Goal: Transaction & Acquisition: Purchase product/service

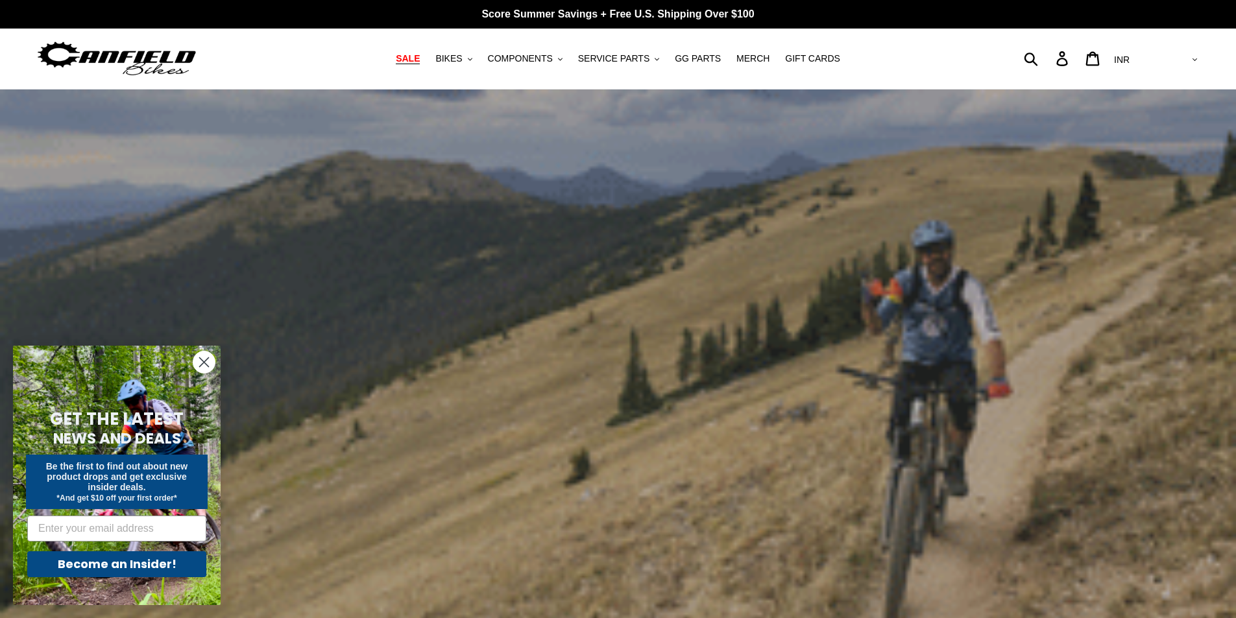
click at [420, 60] on span "SALE" at bounding box center [408, 58] width 24 height 11
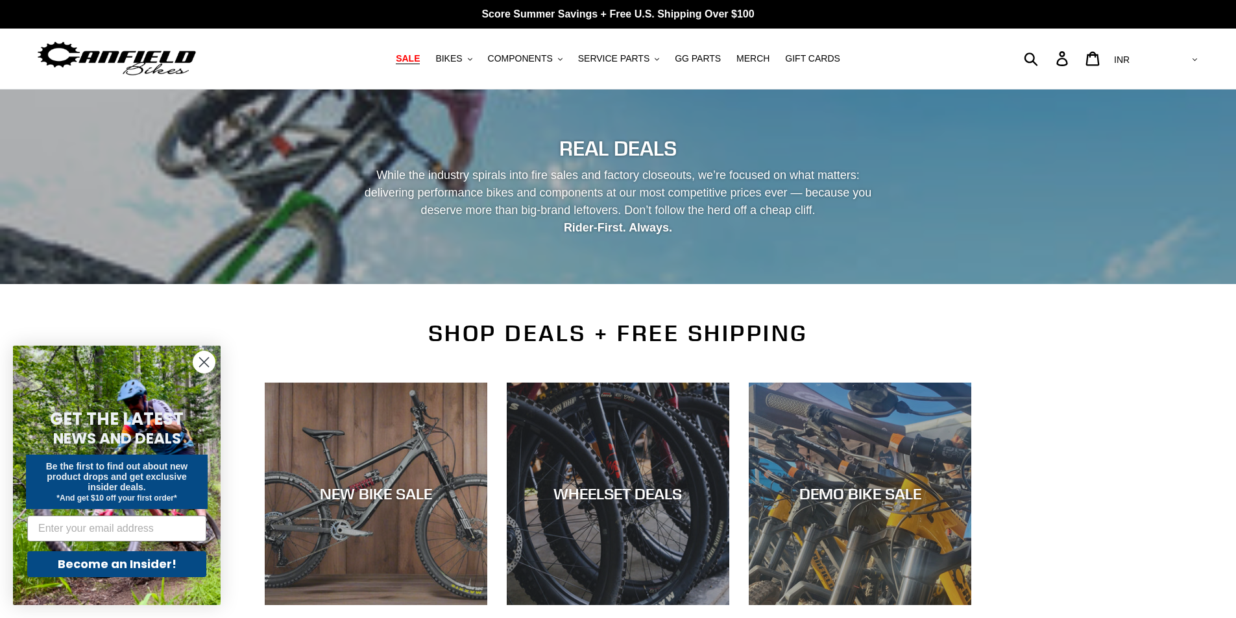
click at [1192, 55] on select "AED AFN ALL AMD ANG AUD AWG AZN BAM BBD BDT BGN BIF BND BOB BSD BWP BZD CAD CDF…" at bounding box center [1154, 60] width 91 height 24
select select "USD"
click at [1162, 48] on select "AED AFN ALL AMD ANG AUD AWG AZN BAM BBD BDT BGN BIF BND BOB BSD BWP BZD CAD CDF…" at bounding box center [1154, 60] width 91 height 24
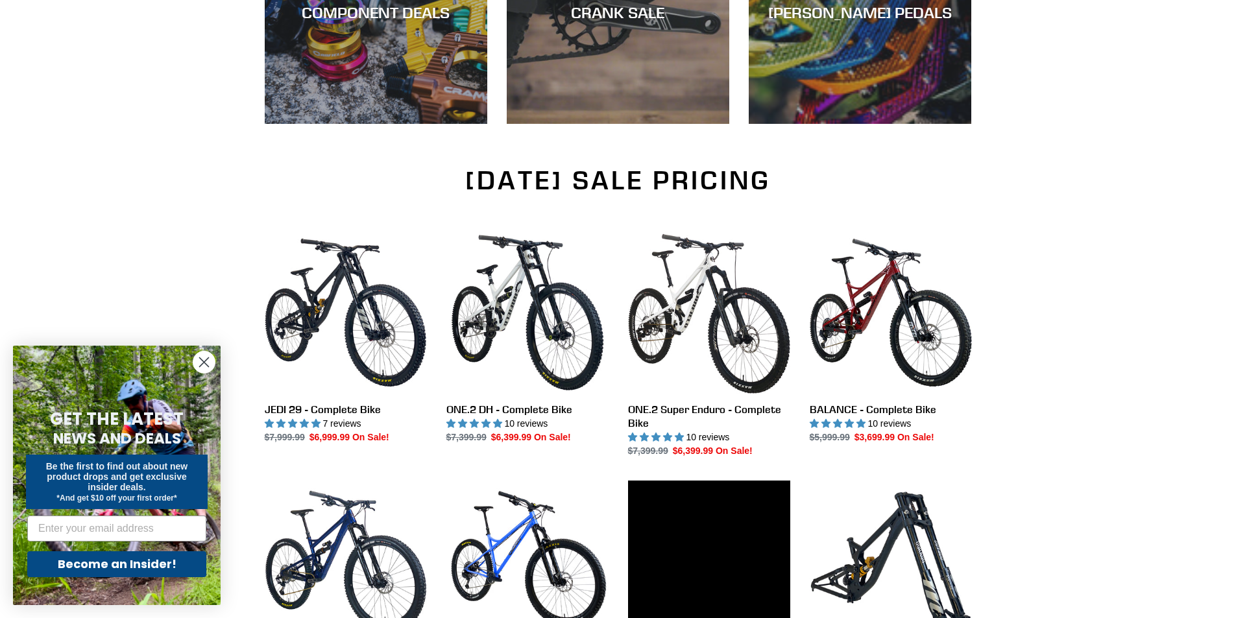
scroll to position [778, 0]
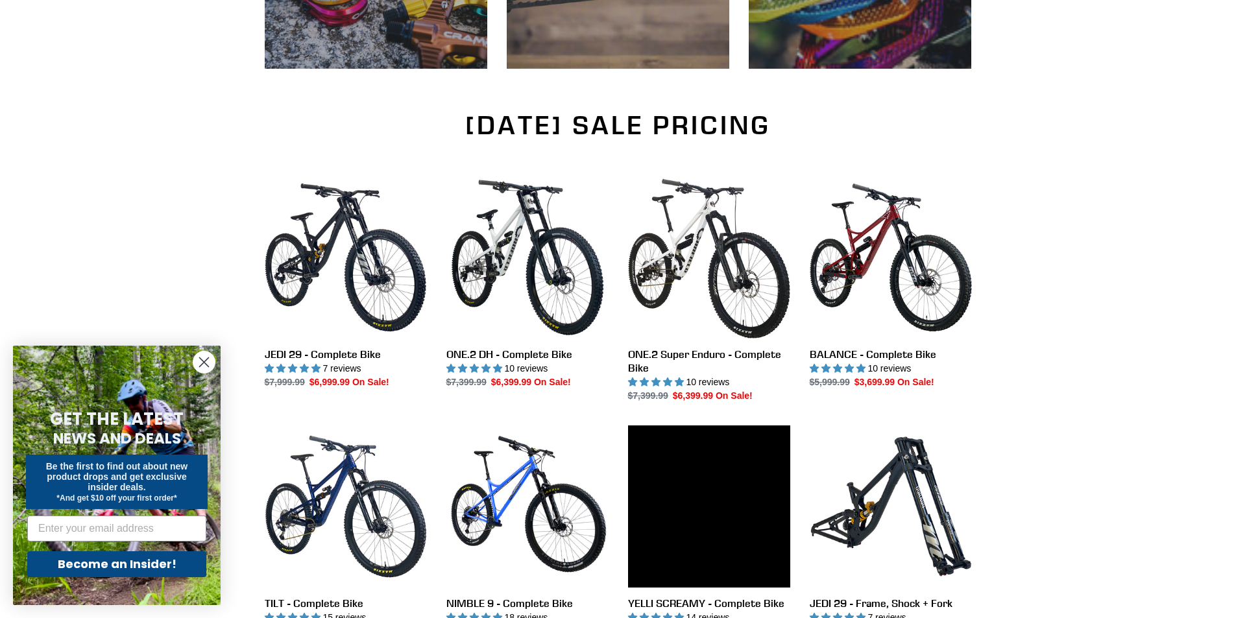
click at [200, 360] on circle "Close dialog" at bounding box center [203, 362] width 21 height 21
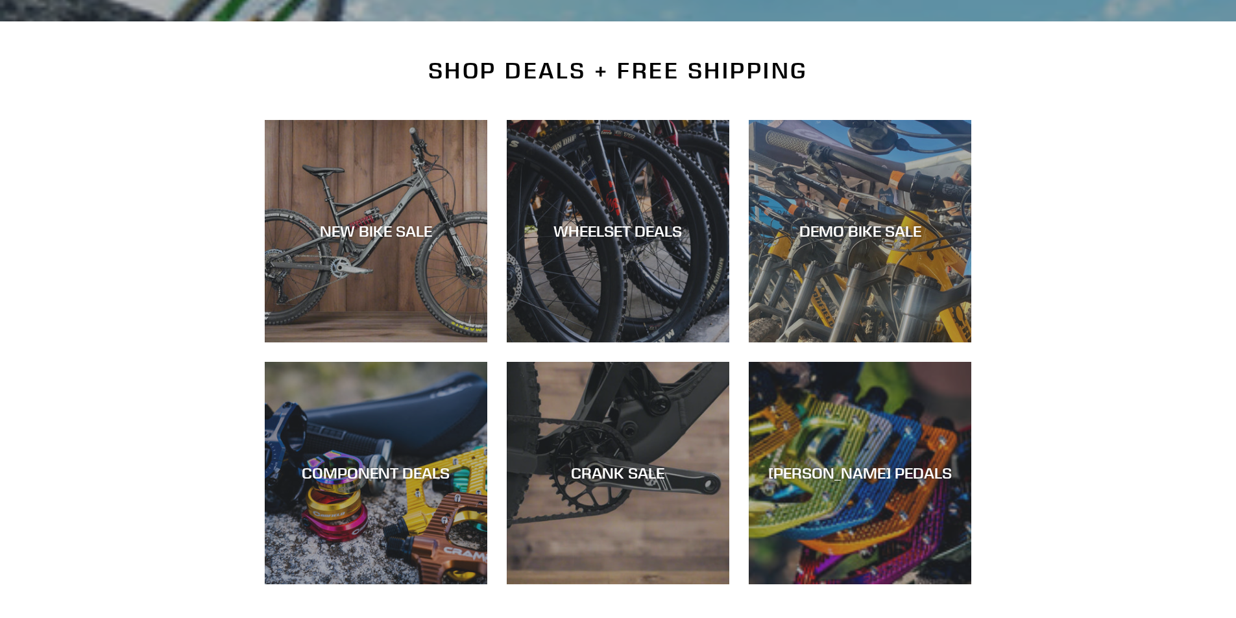
scroll to position [255, 0]
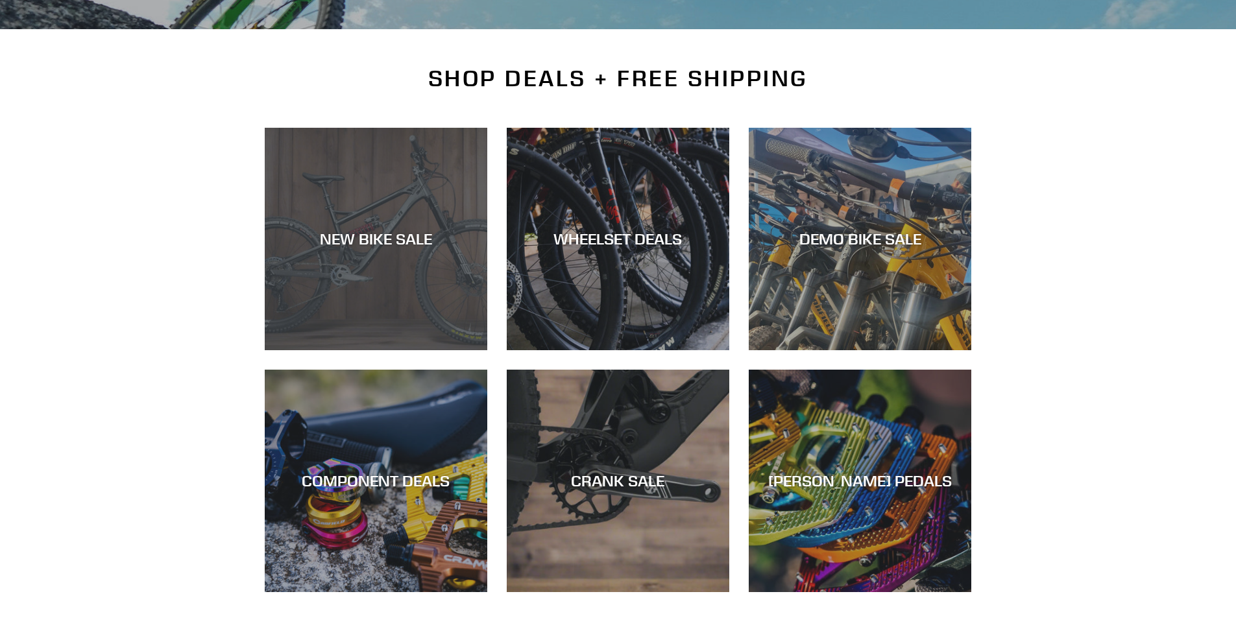
click at [339, 350] on div "NEW BIKE SALE" at bounding box center [376, 350] width 223 height 0
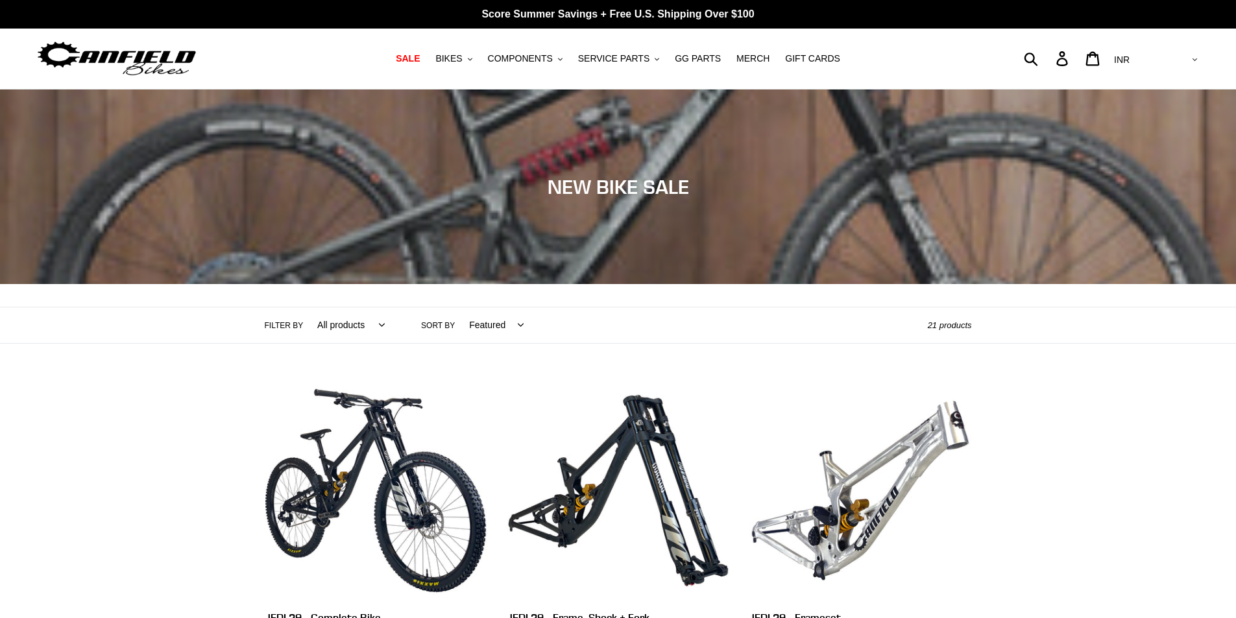
click at [1192, 60] on select "AED AFN ALL AMD ANG AUD AWG AZN BAM BBD BDT BGN BIF BND BOB BSD BWP BZD CAD CDF…" at bounding box center [1154, 60] width 91 height 24
select select "USD"
click at [1162, 48] on select "AED AFN ALL AMD ANG AUD AWG AZN BAM BBD BDT BGN BIF BND BOB BSD BWP BZD CAD CDF…" at bounding box center [1154, 60] width 91 height 24
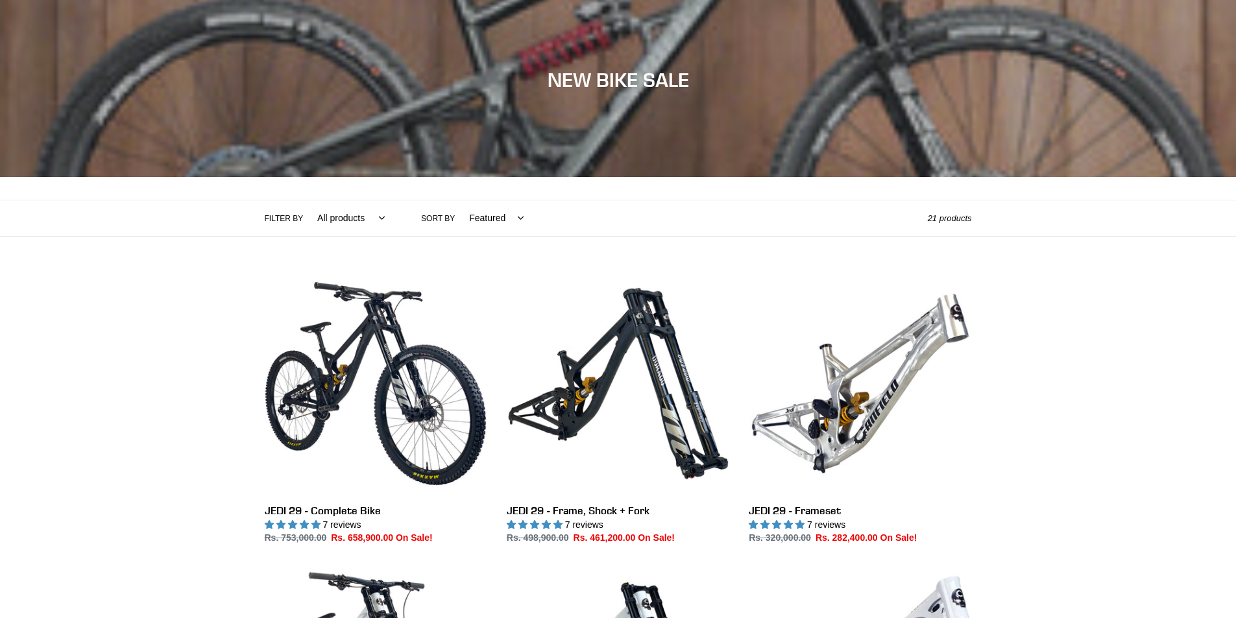
scroll to position [130, 0]
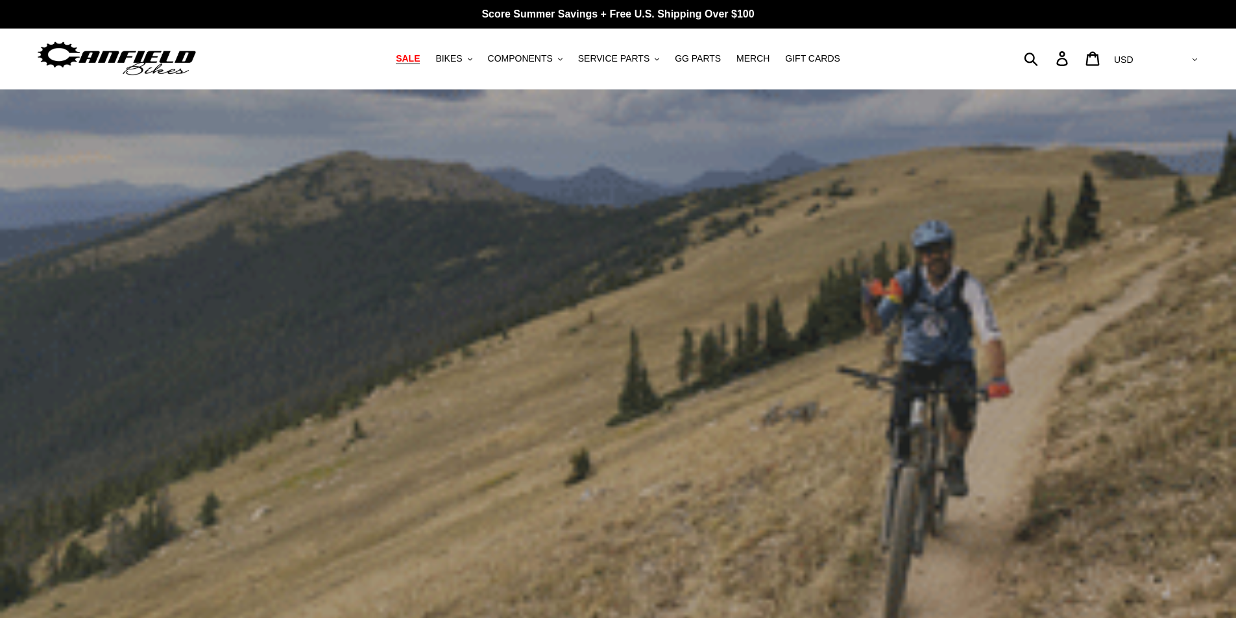
click at [420, 57] on span "SALE" at bounding box center [408, 58] width 24 height 11
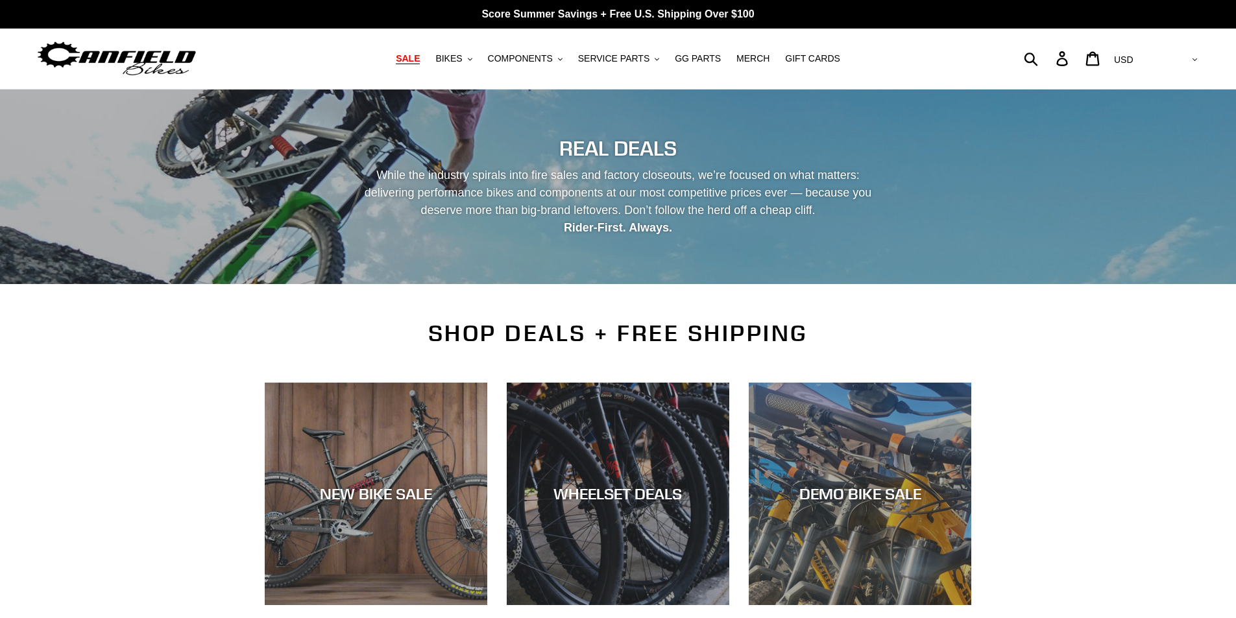
click at [195, 393] on div "SHOP DEALS + FREE SHIPPING NEW BIKE SALE WHEELSET DEALS DEMO BIKE SALE COMPONEN…" at bounding box center [618, 604] width 1236 height 569
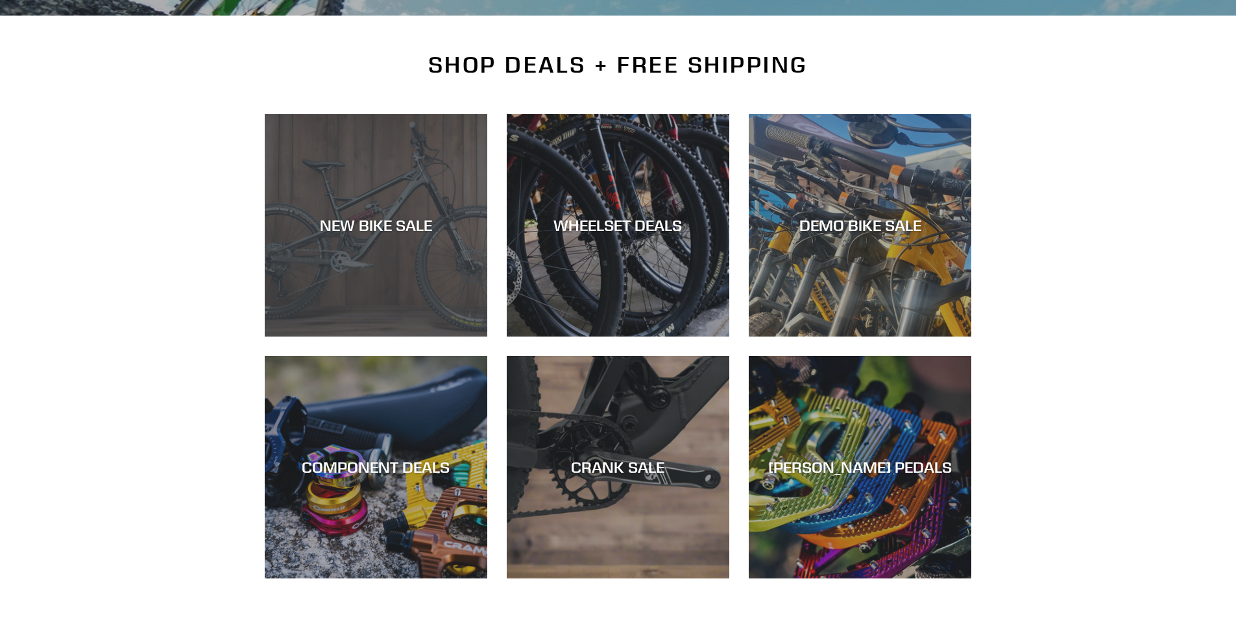
scroll to position [259, 0]
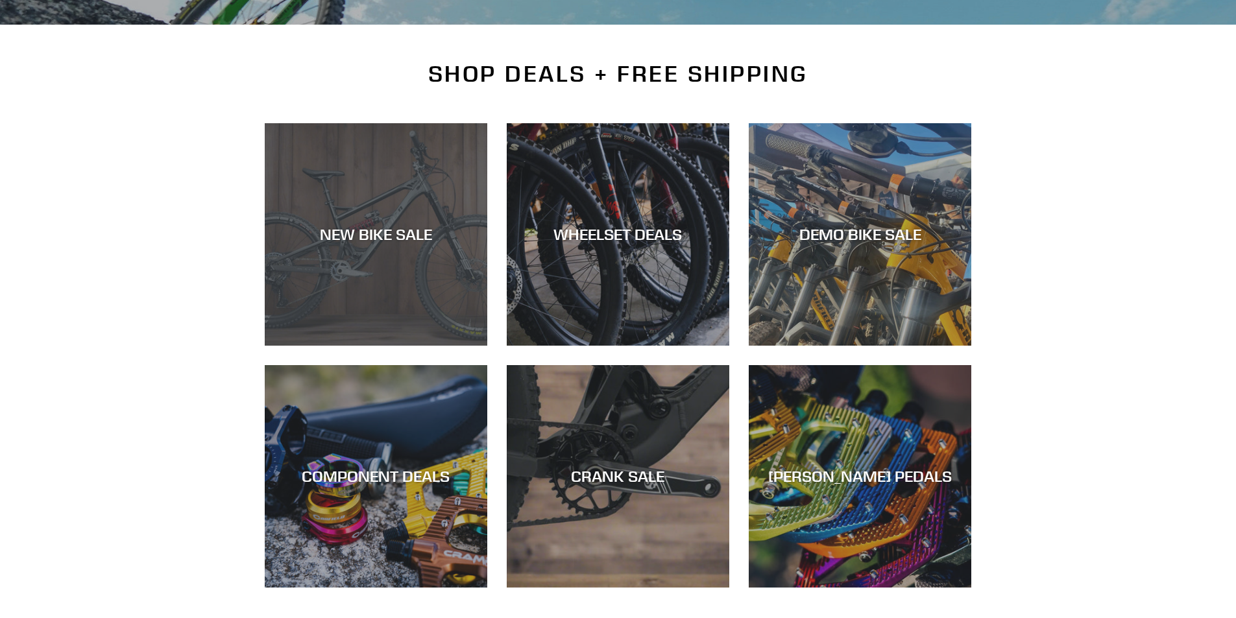
click at [416, 346] on div "NEW BIKE SALE" at bounding box center [376, 346] width 223 height 0
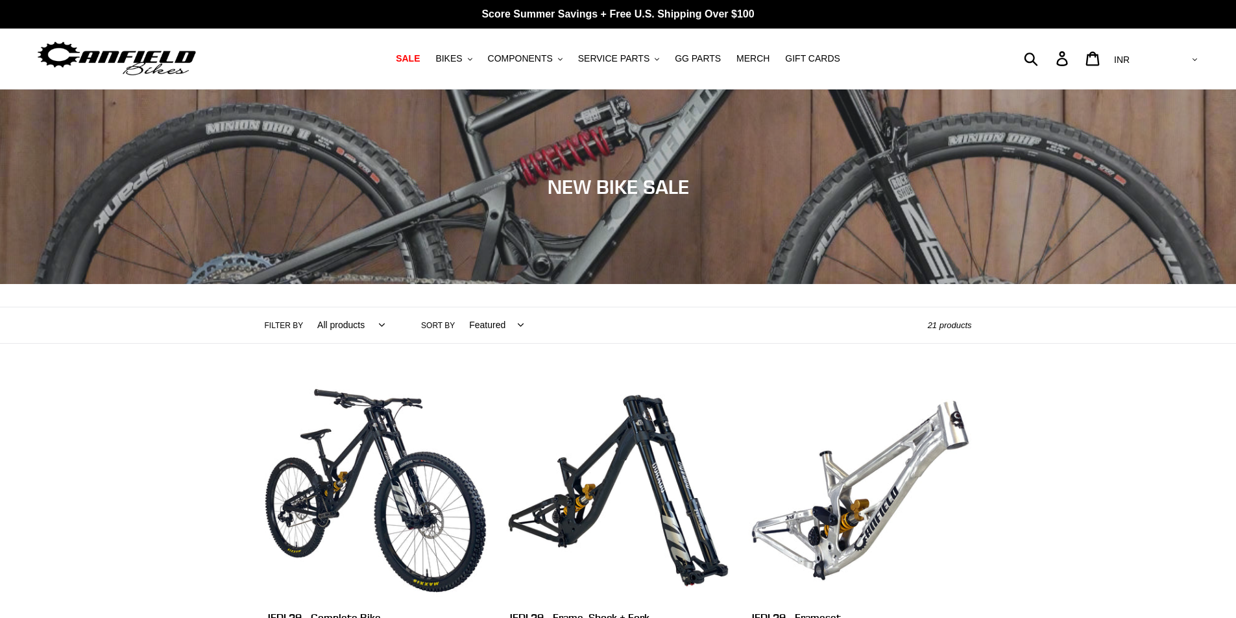
click at [1198, 58] on select "AED AFN ALL AMD ANG AUD AWG AZN [GEOGRAPHIC_DATA] BBD BDT BGN BIF BND [PERSON_N…" at bounding box center [1154, 60] width 91 height 24
select select "USD"
click at [1162, 48] on select "AED AFN ALL AMD ANG AUD AWG AZN [GEOGRAPHIC_DATA] BBD BDT BGN BIF BND [PERSON_N…" at bounding box center [1154, 60] width 91 height 24
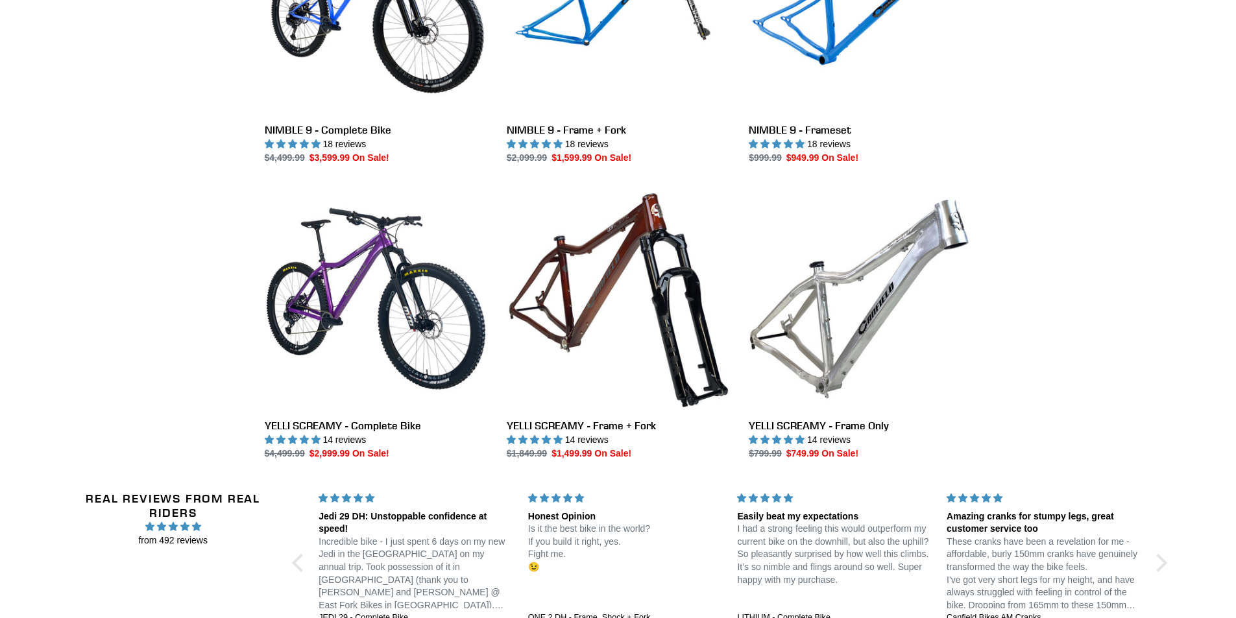
scroll to position [2011, 0]
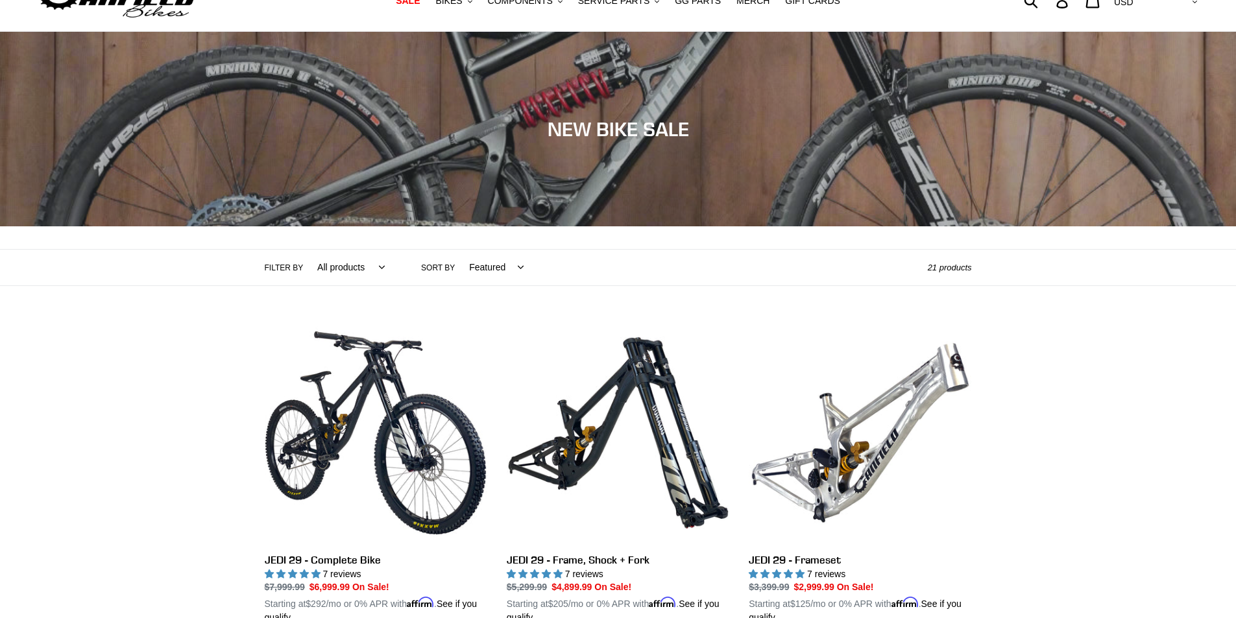
scroll to position [0, 0]
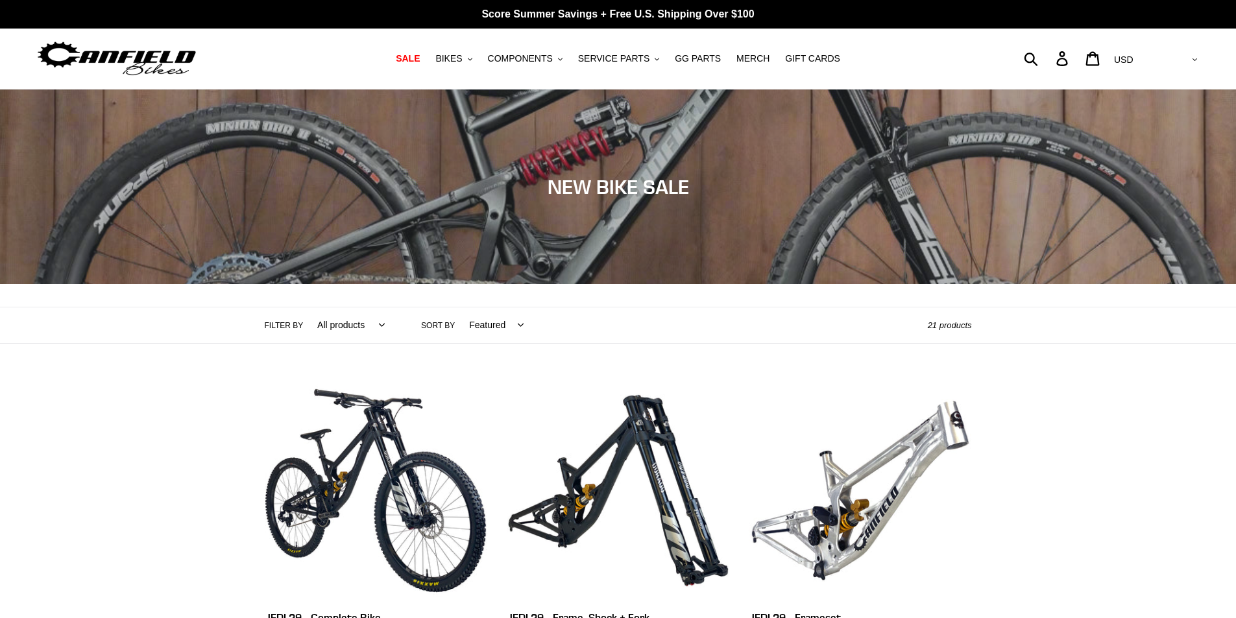
click at [1190, 58] on select "AED AFN ALL AMD ANG AUD AWG AZN [GEOGRAPHIC_DATA] BBD BDT BGN BIF BND [PERSON_N…" at bounding box center [1154, 60] width 91 height 24
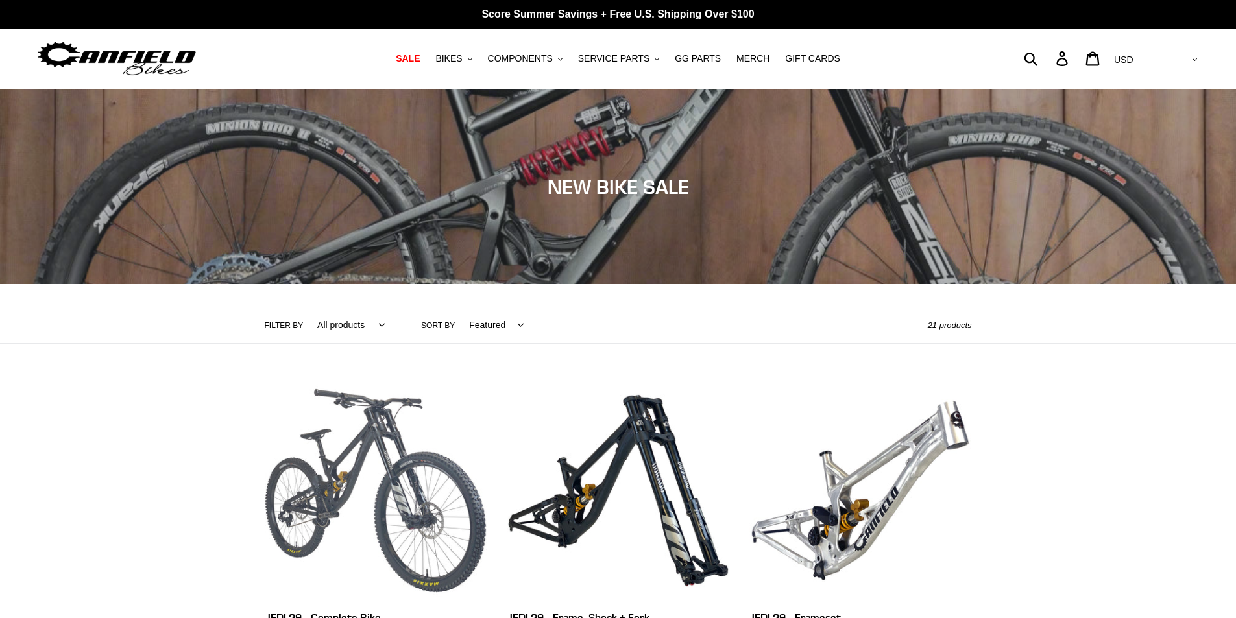
click at [343, 500] on link "JEDI 29 - Complete Bike" at bounding box center [376, 531] width 223 height 304
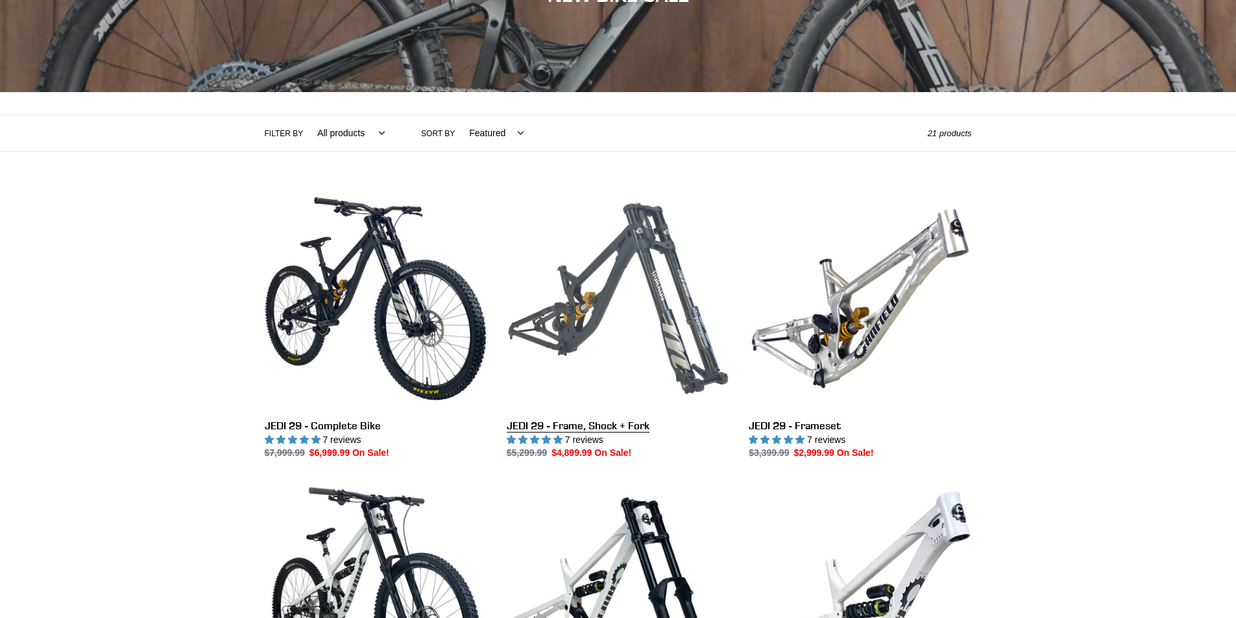
scroll to position [195, 0]
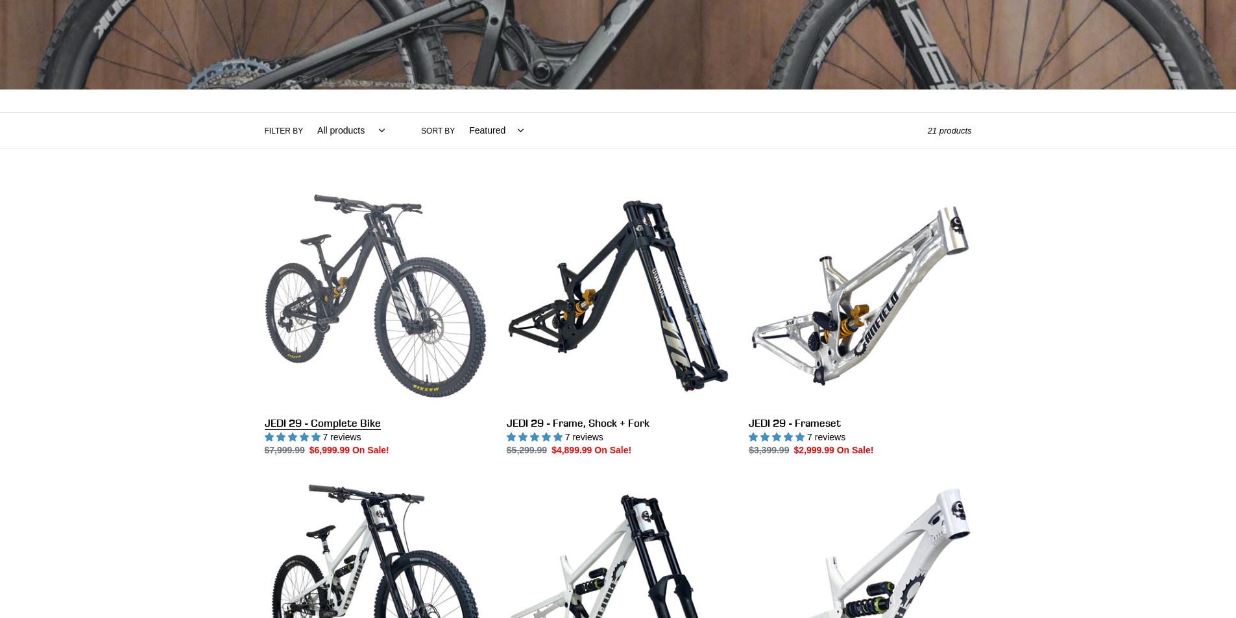
click at [387, 295] on link "JEDI 29 - Complete Bike" at bounding box center [376, 321] width 223 height 273
click at [408, 259] on link "JEDI 29 - Complete Bike" at bounding box center [376, 321] width 223 height 273
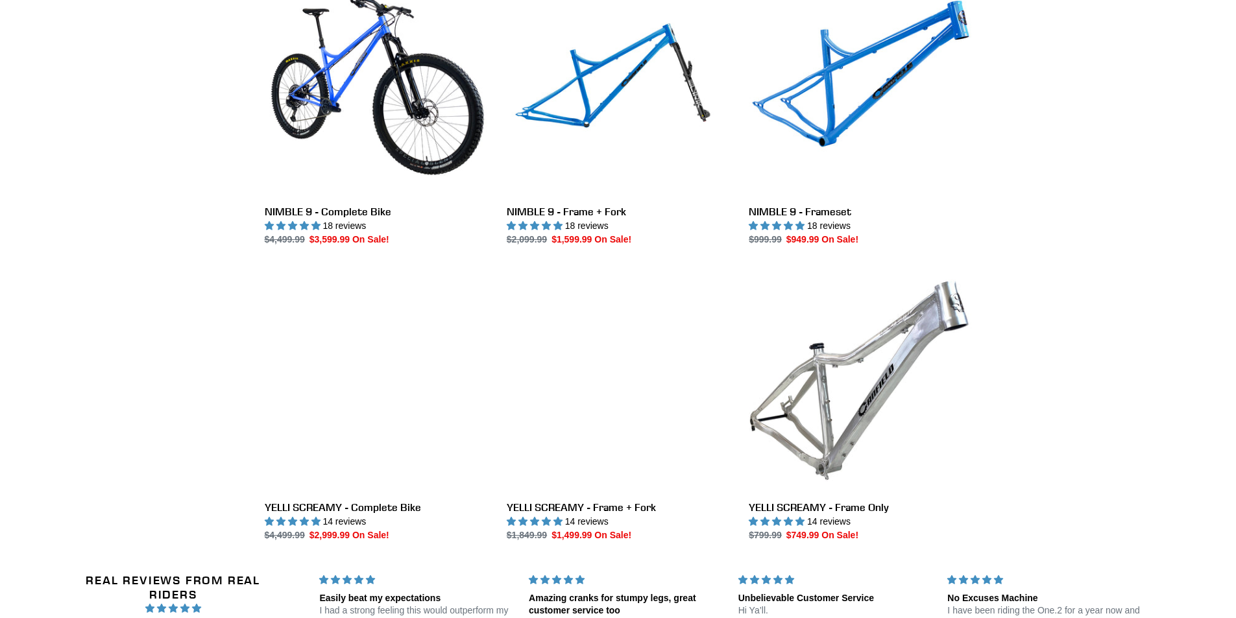
scroll to position [1709, 0]
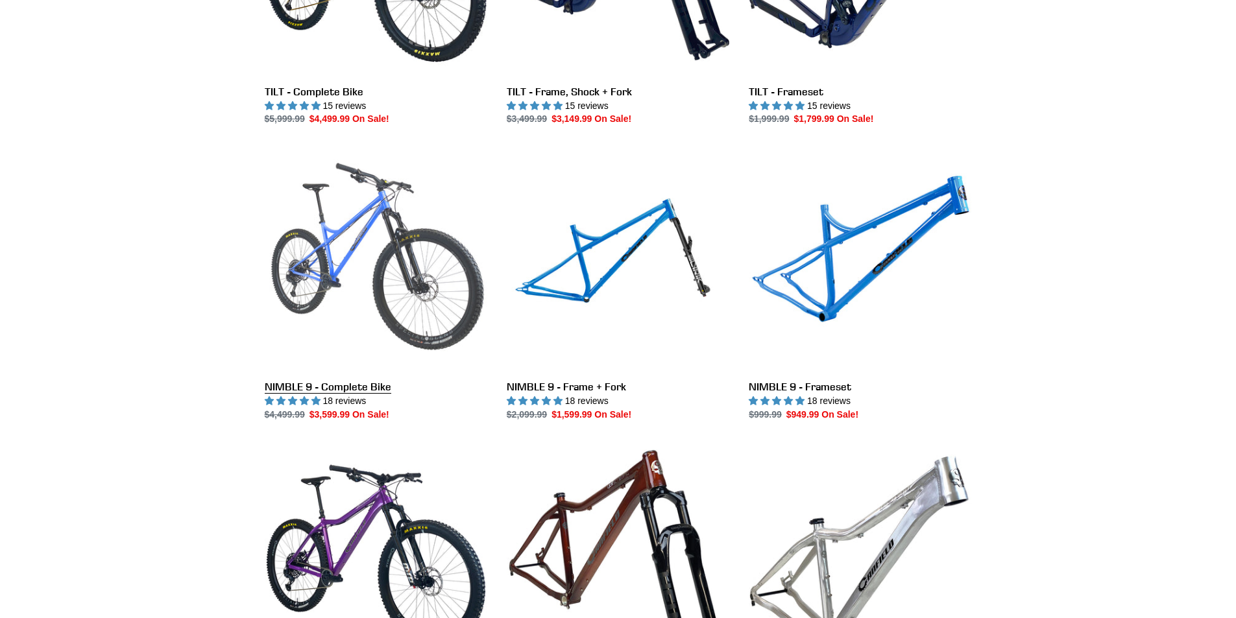
click at [326, 280] on link "NIMBLE 9 - Complete Bike" at bounding box center [376, 285] width 223 height 273
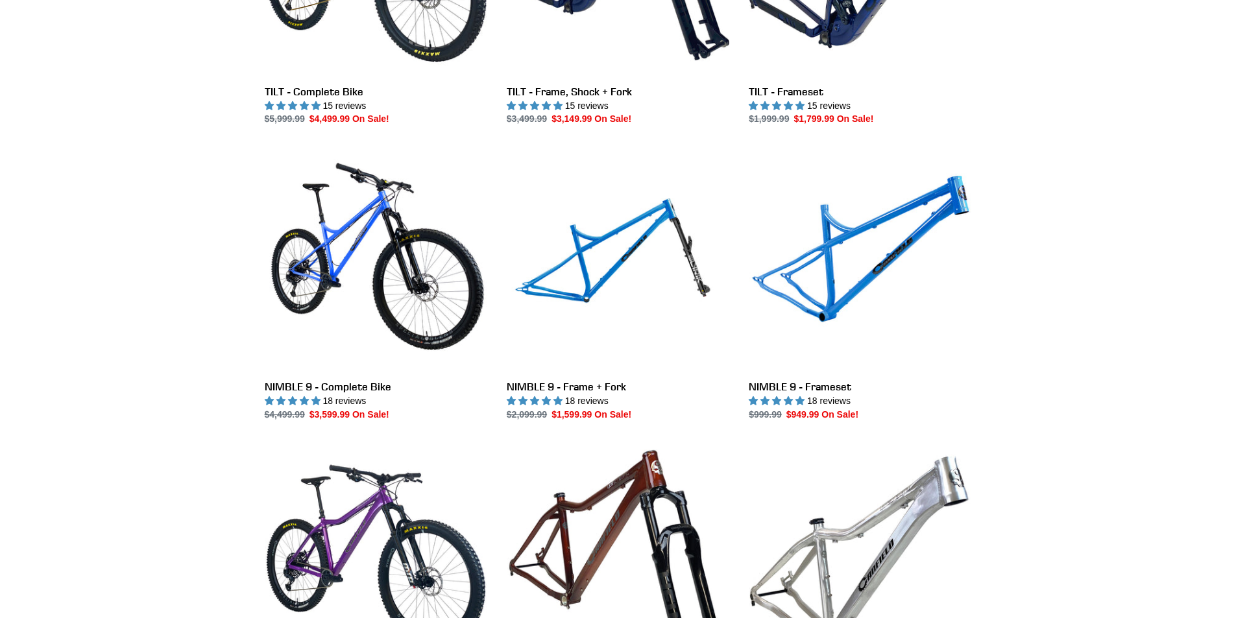
drag, startPoint x: 326, startPoint y: 280, endPoint x: 130, endPoint y: 278, distance: 195.9
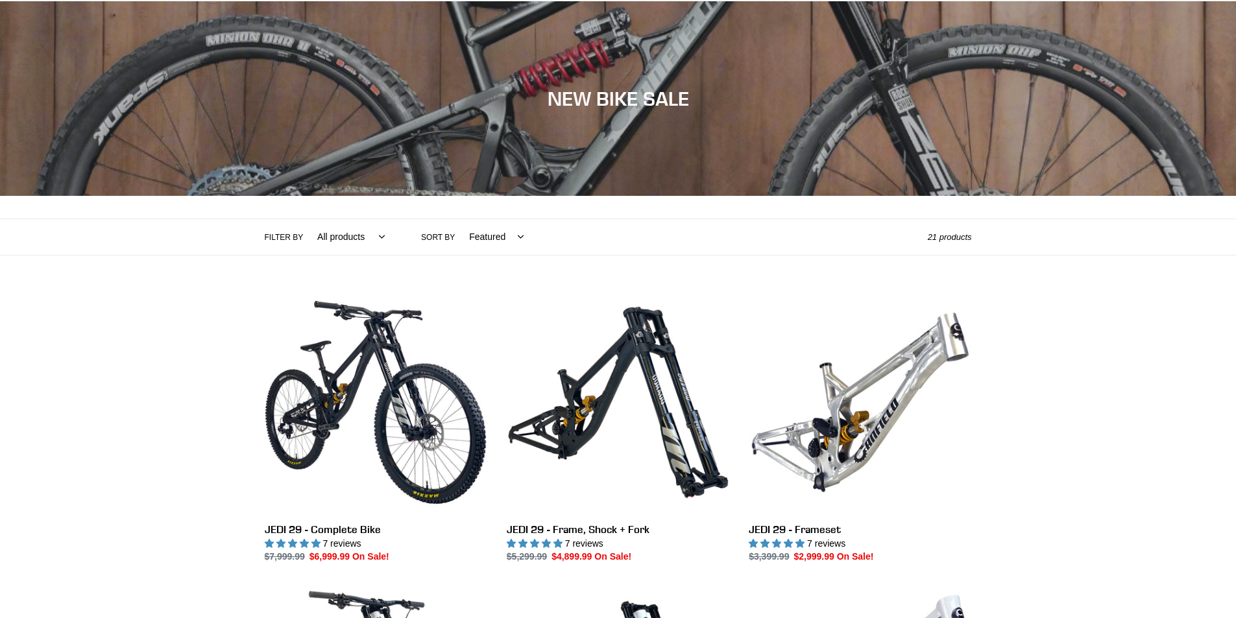
scroll to position [0, 0]
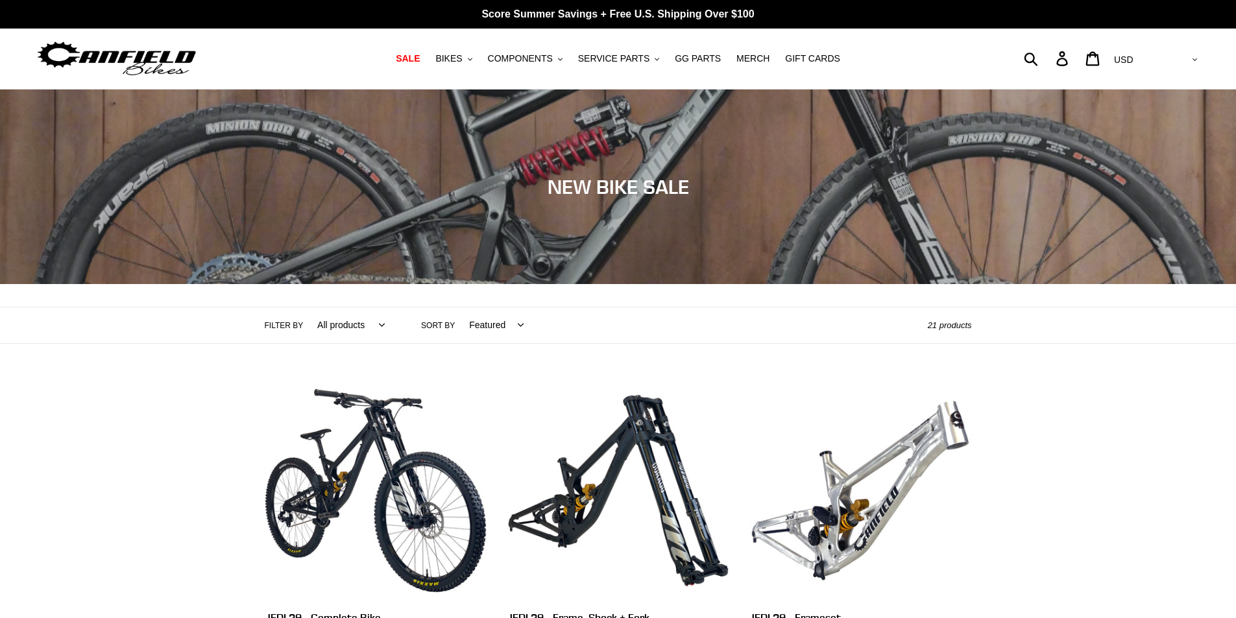
click at [1192, 58] on select "AED AFN ALL AMD ANG AUD AWG AZN BAM BBD BDT BGN BIF BND BOB BSD BWP BZD CAD CDF…" at bounding box center [1154, 60] width 91 height 24
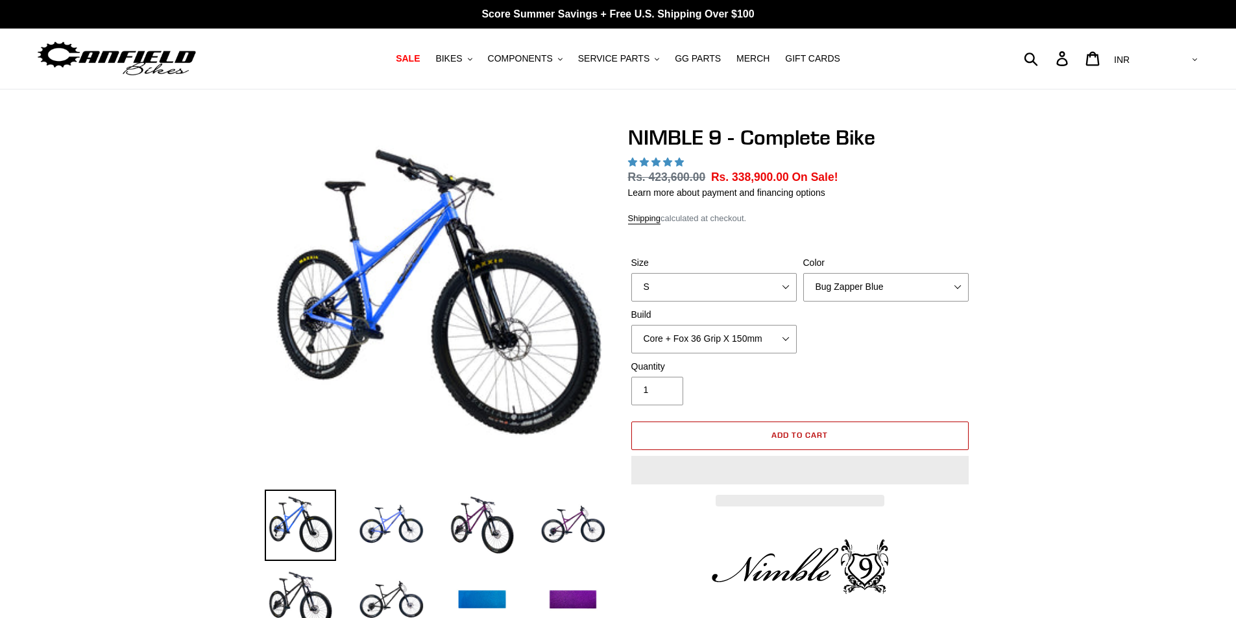
click at [776, 439] on span "Add to cart" at bounding box center [799, 434] width 56 height 10
click at [1190, 58] on select "AED AFN ALL AMD ANG AUD AWG AZN [GEOGRAPHIC_DATA] BBD BDT BGN BIF BND [PERSON_N…" at bounding box center [1154, 60] width 91 height 24
